Goal: Transaction & Acquisition: Obtain resource

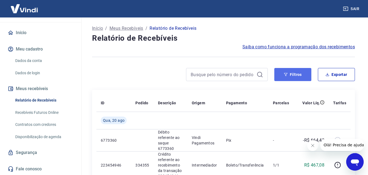
click at [293, 76] on button "Filtros" at bounding box center [293, 74] width 37 height 13
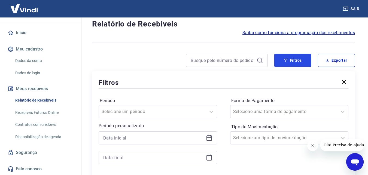
scroll to position [27, 0]
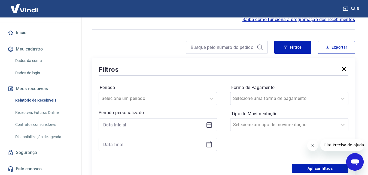
click at [209, 125] on icon at bounding box center [209, 124] width 7 height 7
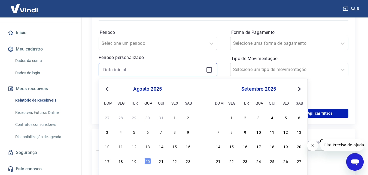
scroll to position [109, 0]
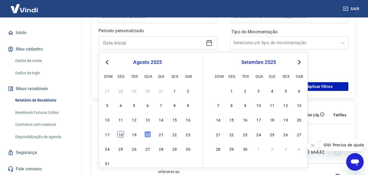
click at [122, 134] on div "18" at bounding box center [121, 134] width 7 height 7
type input "[DATE]"
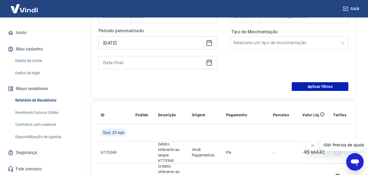
click at [209, 64] on icon at bounding box center [209, 62] width 7 height 7
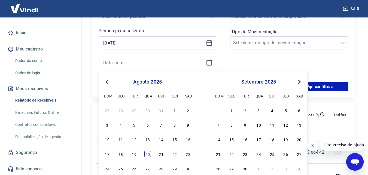
click at [146, 155] on div "20" at bounding box center [147, 153] width 7 height 7
type input "[DATE]"
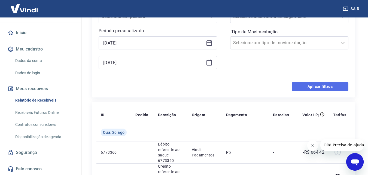
click at [337, 86] on button "Aplicar filtros" at bounding box center [320, 86] width 57 height 9
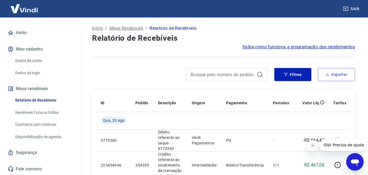
click at [341, 79] on button "Exportar" at bounding box center [336, 74] width 37 height 13
type input "[DATE]"
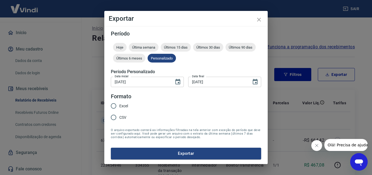
click at [112, 106] on input "Excel" at bounding box center [113, 105] width 11 height 11
radio input "true"
click at [173, 155] on button "Exportar" at bounding box center [186, 152] width 150 height 11
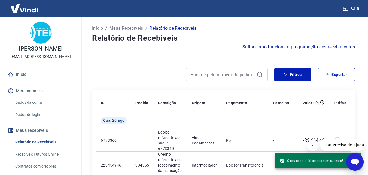
click at [27, 77] on link "Início" at bounding box center [41, 74] width 68 height 12
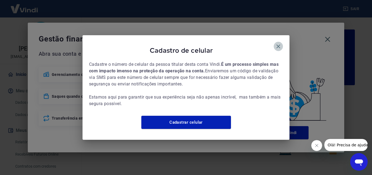
click at [278, 43] on icon "button" at bounding box center [278, 46] width 7 height 7
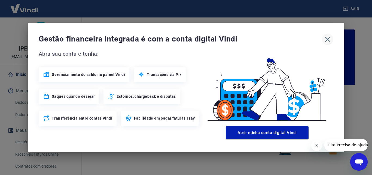
click at [329, 39] on icon "button" at bounding box center [328, 39] width 9 height 9
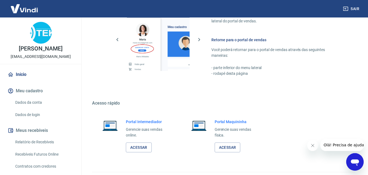
scroll to position [329, 0]
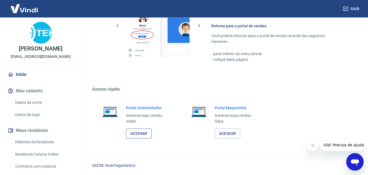
click at [146, 133] on link "Acessar" at bounding box center [139, 133] width 26 height 10
